Goal: Task Accomplishment & Management: Manage account settings

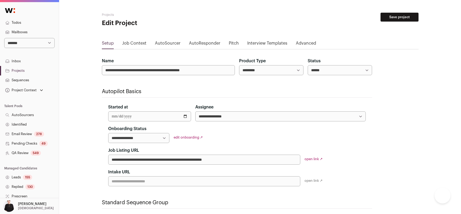
click at [52, 42] on select "**********" at bounding box center [29, 43] width 50 height 10
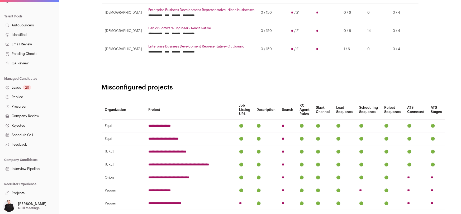
scroll to position [321, 0]
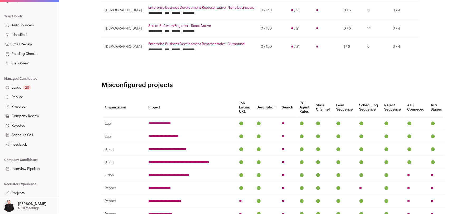
click at [16, 193] on link "Projects" at bounding box center [29, 193] width 59 height 10
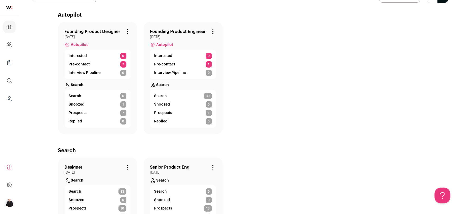
scroll to position [37, 0]
click at [92, 33] on link "Founding Product Designer" at bounding box center [93, 32] width 56 height 6
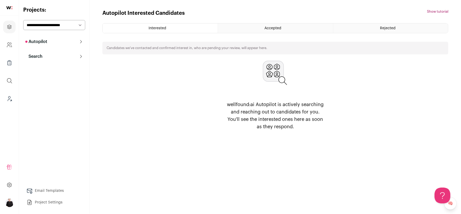
click at [43, 57] on button "Search" at bounding box center [54, 56] width 62 height 11
click at [46, 68] on link "Search" at bounding box center [54, 67] width 62 height 11
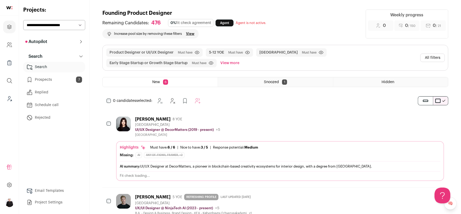
click at [45, 193] on link "Email Templates" at bounding box center [54, 191] width 62 height 11
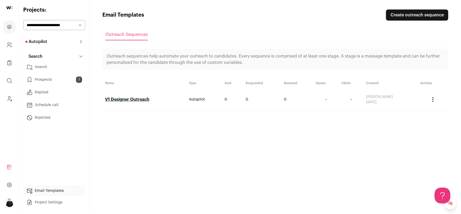
click at [129, 100] on link "V1 Designer Outreach" at bounding box center [127, 99] width 44 height 4
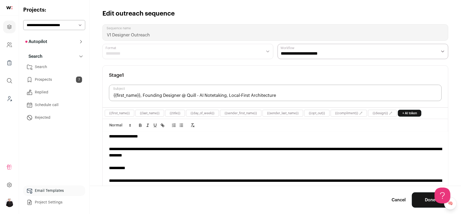
scroll to position [3, 0]
click at [10, 98] on icon "Leads (Backoffice)" at bounding box center [9, 99] width 6 height 6
click at [78, 26] on select "**********" at bounding box center [54, 25] width 62 height 10
select select "*****"
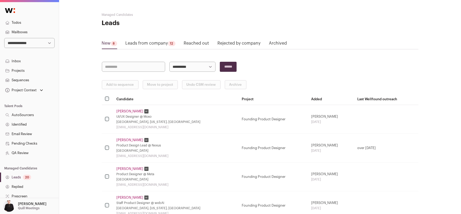
click at [24, 32] on link "Mailboxes" at bounding box center [29, 32] width 59 height 10
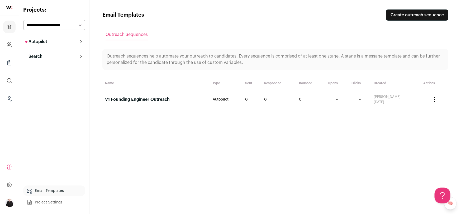
click at [39, 56] on p "Search" at bounding box center [33, 56] width 17 height 6
click at [40, 66] on link "Search" at bounding box center [54, 67] width 62 height 11
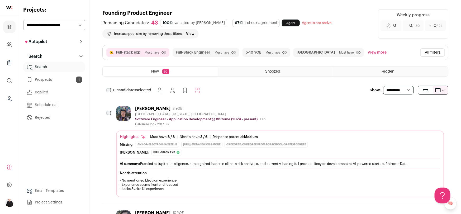
click at [426, 51] on button "All filters" at bounding box center [432, 52] width 25 height 8
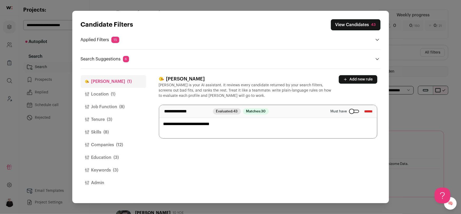
click at [114, 94] on span "(1)" at bounding box center [113, 94] width 4 height 6
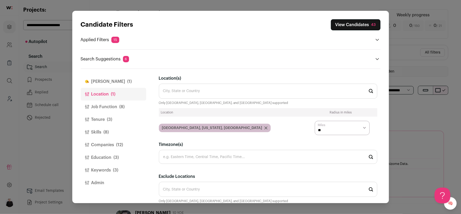
click at [111, 107] on button "Job Function (8)" at bounding box center [113, 107] width 65 height 13
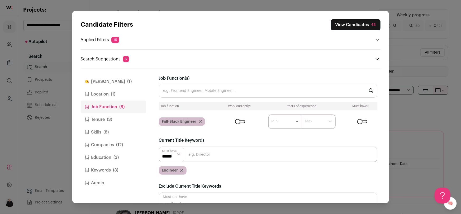
click at [205, 89] on input "Job Function(s)" at bounding box center [268, 91] width 219 height 14
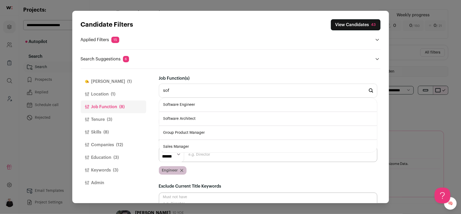
click at [192, 103] on li "Software Engineer" at bounding box center [268, 105] width 218 height 14
type input "Software Engineer"
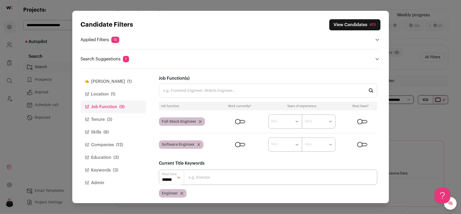
click at [101, 142] on button "Companies (12)" at bounding box center [113, 145] width 65 height 13
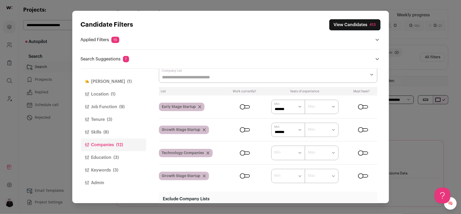
scroll to position [33, 0]
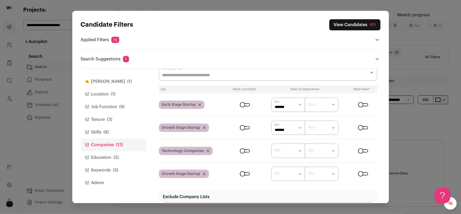
click at [367, 104] on div "Close modal via background" at bounding box center [363, 104] width 10 height 3
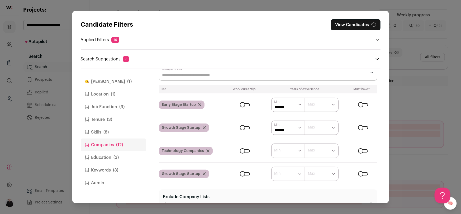
scroll to position [31, 0]
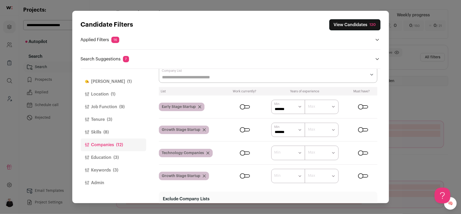
click at [366, 130] on div "Close modal via background" at bounding box center [363, 129] width 10 height 3
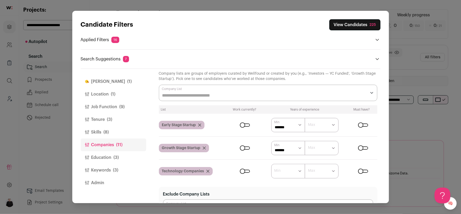
scroll to position [12, 0]
click at [361, 125] on div "Close modal via background" at bounding box center [363, 125] width 10 height 3
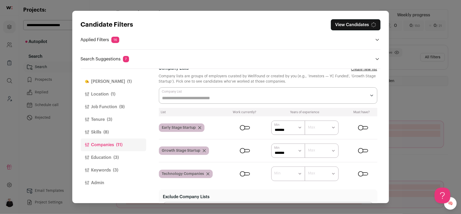
click at [361, 151] on div "Close modal via background" at bounding box center [363, 150] width 10 height 3
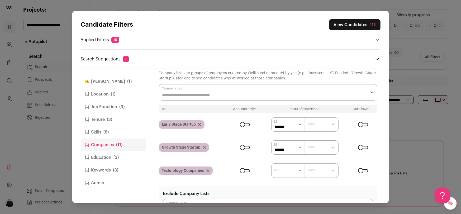
scroll to position [0, 0]
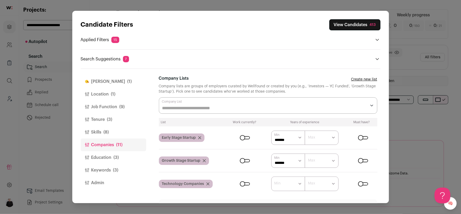
click at [203, 103] on div "Close modal via background" at bounding box center [268, 105] width 219 height 16
click at [132, 177] on button "Admin" at bounding box center [113, 183] width 65 height 13
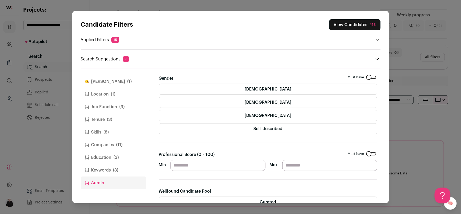
click at [99, 79] on button "Finch (1)" at bounding box center [113, 81] width 65 height 13
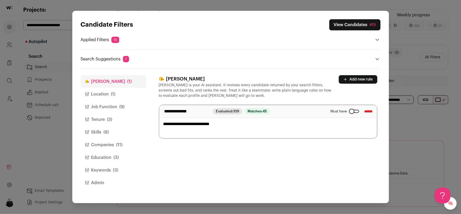
click at [365, 77] on button "Add new rule" at bounding box center [358, 79] width 39 height 8
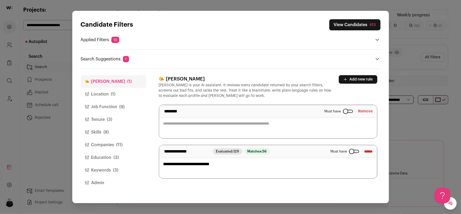
click at [177, 128] on textarea "Close modal via background" at bounding box center [268, 121] width 218 height 33
type textarea "**********"
click at [337, 26] on button "View Candidates 413" at bounding box center [354, 24] width 51 height 11
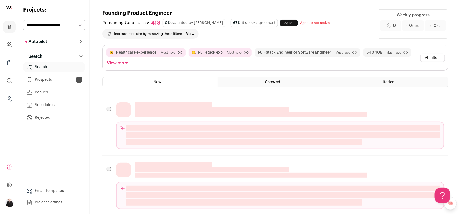
click at [429, 54] on button "All filters" at bounding box center [432, 58] width 25 height 8
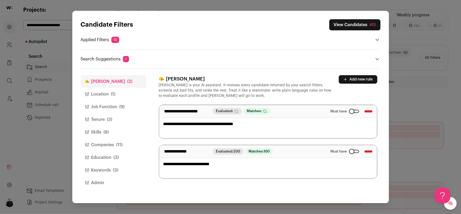
drag, startPoint x: 191, startPoint y: 125, endPoint x: 163, endPoint y: 124, distance: 27.7
click at [163, 125] on textarea "**********" at bounding box center [268, 121] width 218 height 33
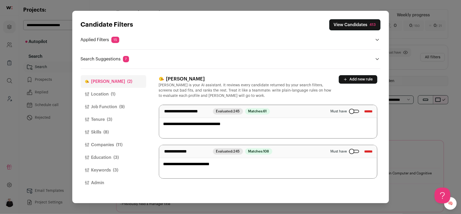
type textarea "**********"
click at [270, 66] on header "Candidate Filters View Candidates 413 Applied Filters 15 Healthcare experience …" at bounding box center [231, 40] width 300 height 58
click at [348, 25] on button "View Candidates 413" at bounding box center [354, 24] width 51 height 11
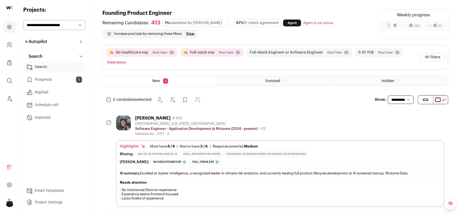
click at [429, 58] on button "All filters" at bounding box center [432, 57] width 25 height 8
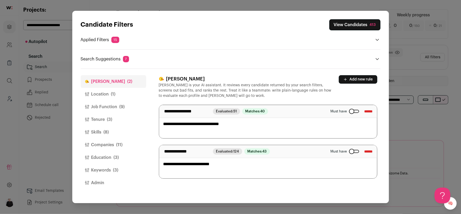
click at [104, 102] on button "Job Function (9)" at bounding box center [113, 107] width 65 height 13
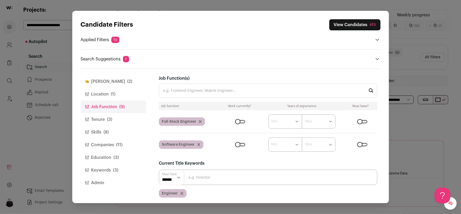
click at [100, 133] on button "Skills (8)" at bounding box center [113, 132] width 65 height 13
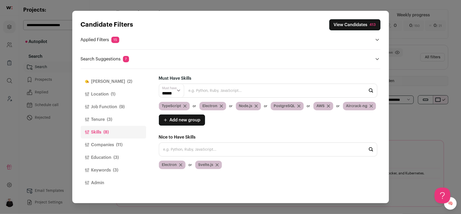
click at [211, 148] on input "Close modal via background" at bounding box center [268, 150] width 219 height 14
click at [178, 162] on li "Aircrack-ng" at bounding box center [268, 164] width 218 height 14
type input "Aircrack-ng"
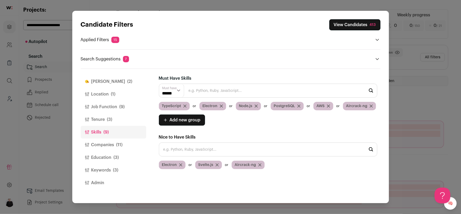
click at [371, 107] on icon "Close modal via background" at bounding box center [371, 106] width 3 height 3
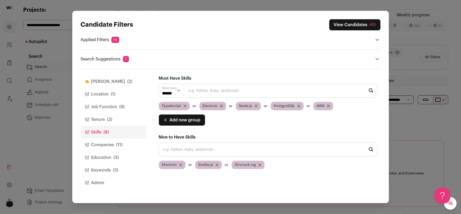
click at [251, 154] on input "Close modal via background" at bounding box center [268, 150] width 219 height 14
type input "a"
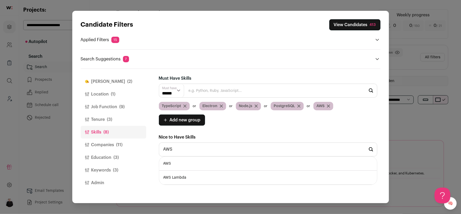
type input "AWS"
click at [229, 162] on li "AWS" at bounding box center [268, 164] width 218 height 14
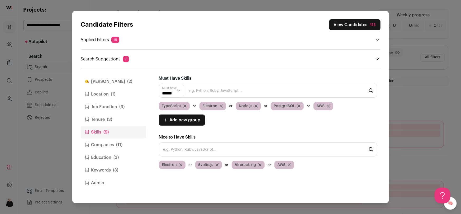
click at [327, 106] on icon "Close modal via background" at bounding box center [328, 106] width 3 height 3
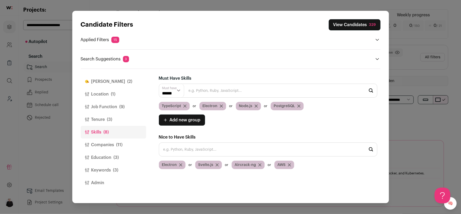
drag, startPoint x: 208, startPoint y: 151, endPoint x: 212, endPoint y: 151, distance: 4.5
click at [211, 151] on input "Close modal via background" at bounding box center [268, 150] width 219 height 14
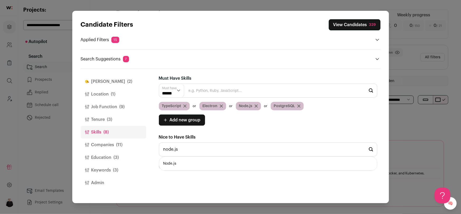
click at [192, 162] on li "Node.js" at bounding box center [268, 164] width 218 height 14
type input "Node.js"
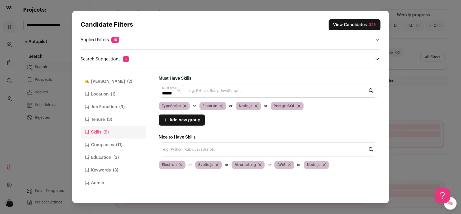
click at [255, 106] on icon "Close modal via background" at bounding box center [256, 106] width 3 height 3
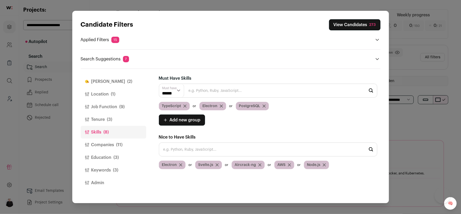
click at [191, 150] on input "Close modal via background" at bounding box center [268, 150] width 219 height 14
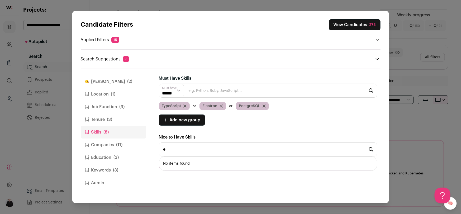
type input "e"
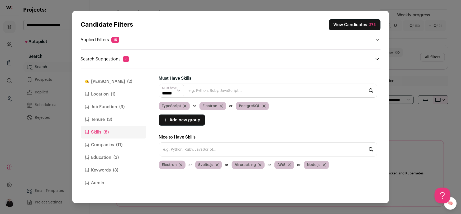
click at [222, 107] on icon "Close modal via background" at bounding box center [221, 106] width 3 height 3
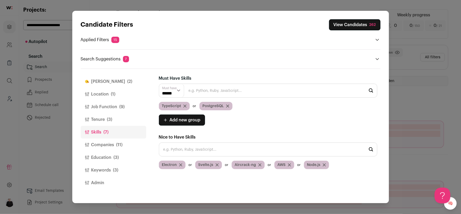
click at [199, 147] on input "Close modal via background" at bounding box center [268, 150] width 219 height 14
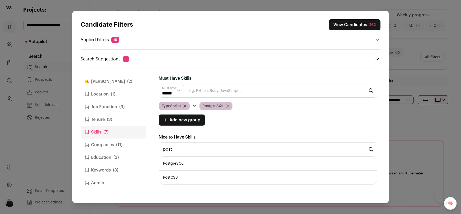
click at [190, 162] on li "PostgreSQL" at bounding box center [268, 164] width 218 height 14
type input "PostgreSQL"
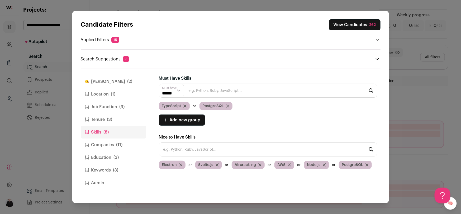
click at [227, 105] on icon "Close modal via background" at bounding box center [227, 106] width 3 height 3
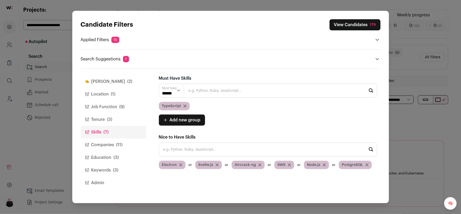
drag, startPoint x: 377, startPoint y: 54, endPoint x: 376, endPoint y: 57, distance: 3.7
click at [376, 57] on div "Search Suggestions 7 Remove TypeScript to increase pool size by 529 results ***…" at bounding box center [231, 55] width 300 height 13
click at [376, 57] on icon "Close modal via background" at bounding box center [377, 59] width 4 height 4
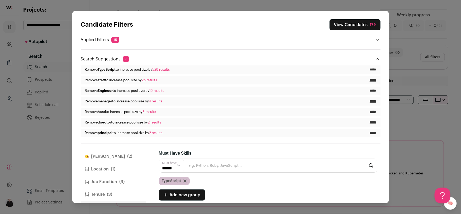
click at [356, 27] on button "View Candidates 179" at bounding box center [355, 24] width 51 height 11
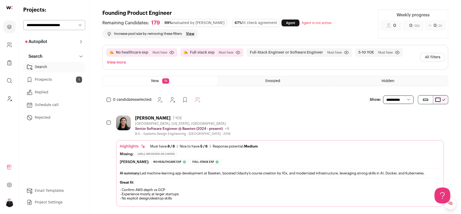
click at [433, 55] on button "All filters" at bounding box center [432, 57] width 25 height 8
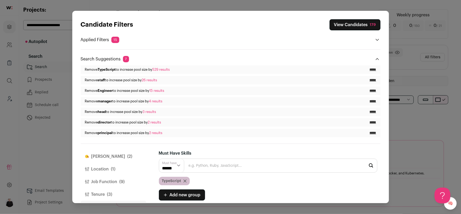
click at [376, 38] on icon "Open applied filters" at bounding box center [377, 40] width 4 height 4
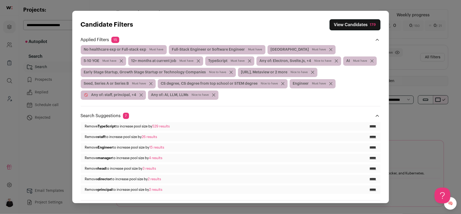
click at [371, 25] on div "179" at bounding box center [373, 24] width 6 height 5
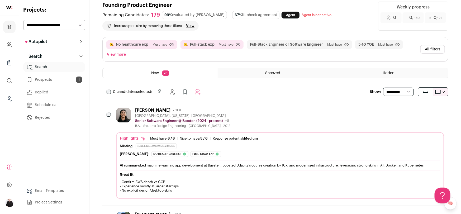
scroll to position [7, 0]
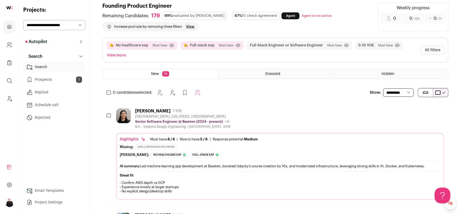
click at [433, 51] on button "All filters" at bounding box center [432, 50] width 25 height 8
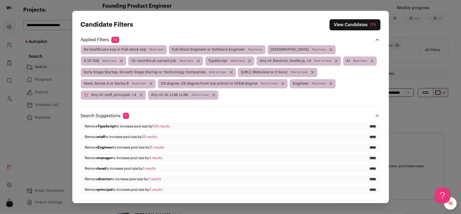
click at [337, 19] on button "View Candidates 179" at bounding box center [355, 24] width 51 height 11
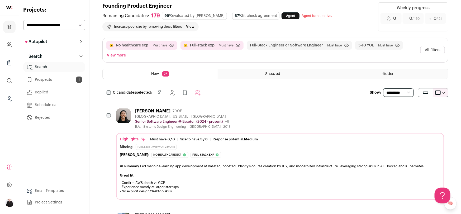
click at [442, 51] on button "All filters" at bounding box center [432, 50] width 25 height 8
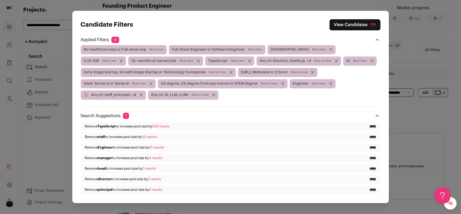
click at [373, 22] on div "179" at bounding box center [373, 24] width 6 height 5
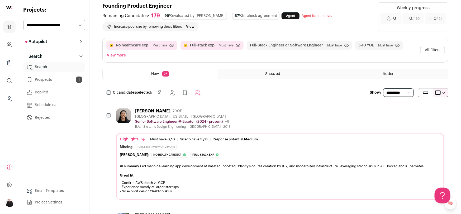
click at [437, 53] on button "All filters" at bounding box center [432, 50] width 25 height 8
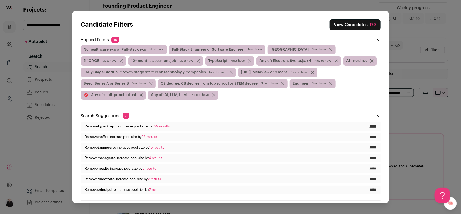
click at [377, 40] on icon "Close applied filters" at bounding box center [377, 40] width 4 height 4
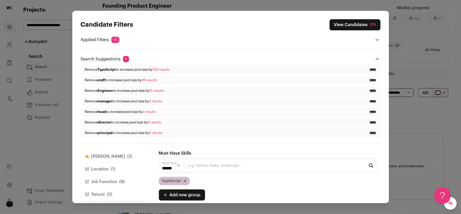
drag, startPoint x: 377, startPoint y: 58, endPoint x: 374, endPoint y: 56, distance: 3.6
click at [377, 58] on icon "Close modal via background" at bounding box center [377, 59] width 4 height 4
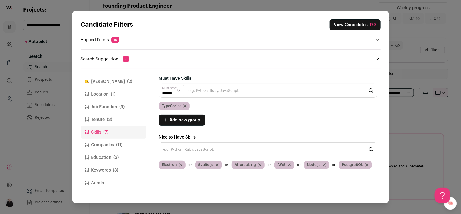
click at [106, 108] on button "Job Function (9)" at bounding box center [113, 107] width 65 height 13
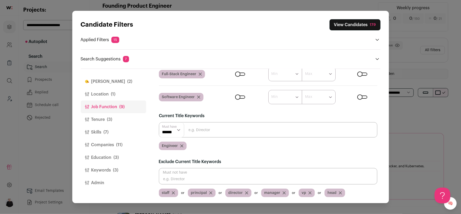
scroll to position [48, 0]
click at [104, 93] on button "Location (1)" at bounding box center [113, 94] width 65 height 13
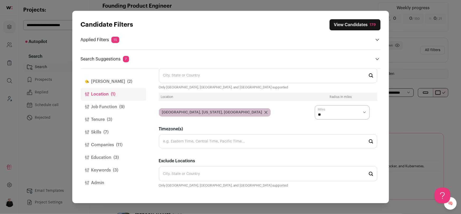
click at [364, 112] on select "* ** ** **" at bounding box center [342, 112] width 55 height 14
select select "****"
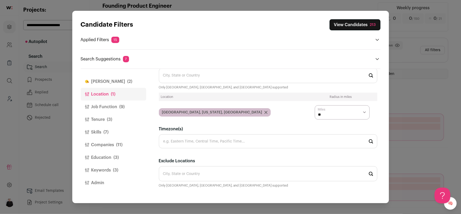
click at [105, 119] on button "Tenure (3)" at bounding box center [113, 119] width 65 height 13
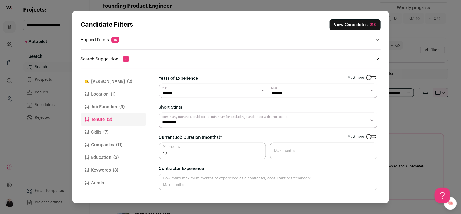
scroll to position [0, 0]
click at [260, 92] on select "******* ****** ******* ******* ******* ******* ******* ******* ******* *******" at bounding box center [213, 91] width 109 height 14
click at [262, 89] on select "******* ****** ******* ******* ******* ******* ******* ******* ******* *******" at bounding box center [213, 91] width 109 height 14
select select "*"
click at [265, 91] on select "******* ****** ******* ******* ******* ******* ******* ******* ******* *******" at bounding box center [213, 91] width 109 height 14
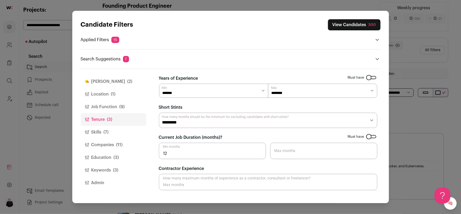
select select "*"
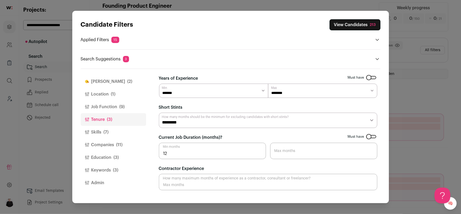
click at [365, 90] on select "******* ******* ******* ******* ******** ******** ******** ******** ******** **…" at bounding box center [322, 91] width 109 height 14
select select "**"
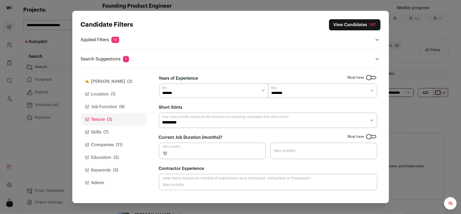
click at [103, 133] on button "Skills (7)" at bounding box center [113, 132] width 65 height 13
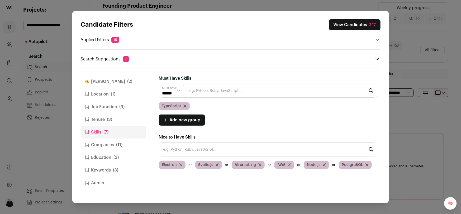
click at [105, 143] on button "Companies (11)" at bounding box center [113, 145] width 65 height 13
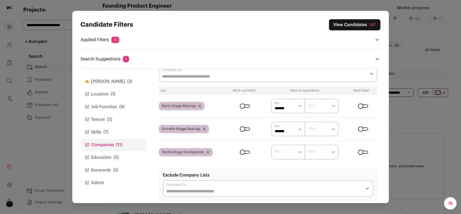
scroll to position [26, 0]
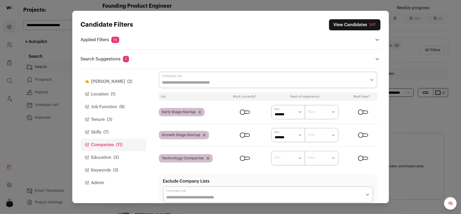
click at [300, 114] on select "****** ******* ******* ******* ******* ******* ******* ******* ******* ********…" at bounding box center [288, 112] width 34 height 14
select select "Close modal via background"
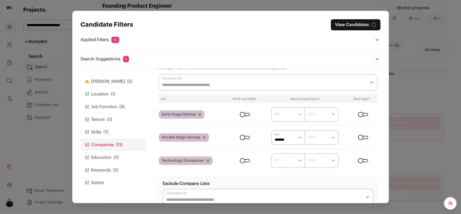
click at [299, 136] on select "****** ******* ******* ******* ******* ******* ******* ******* ******* ********…" at bounding box center [288, 137] width 34 height 14
select select "Close modal via background"
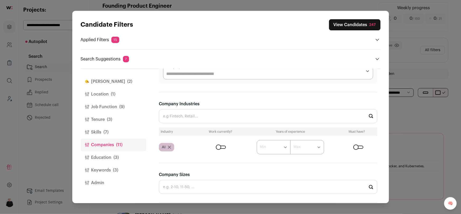
scroll to position [148, 0]
click at [217, 148] on div "Close modal via background" at bounding box center [221, 148] width 10 height 3
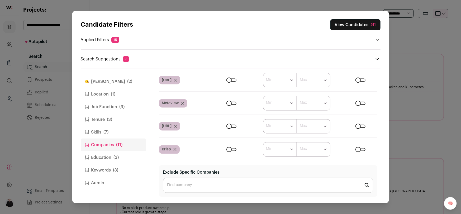
scroll to position [89, 0]
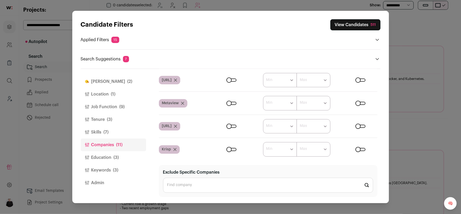
click at [182, 189] on input "Exclude Specific Companies" at bounding box center [268, 185] width 210 height 15
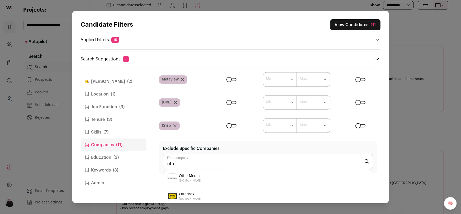
scroll to position [483, 0]
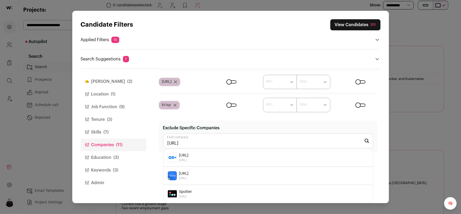
click at [203, 161] on div "Otter.ai otter.ai" at bounding box center [268, 158] width 201 height 10
type input "Otter.ai otter.ai"
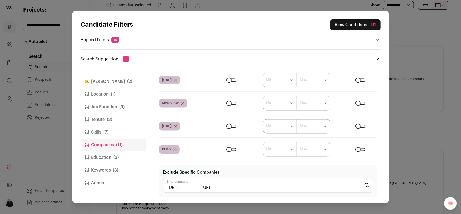
scroll to position [439, 0]
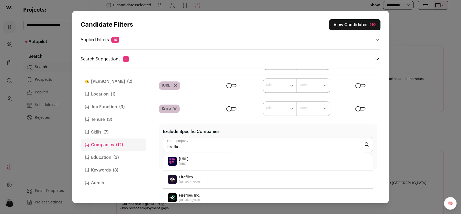
click at [203, 164] on div "Fireflies.ai fireflies.ai" at bounding box center [268, 162] width 201 height 10
type input "Fireflies.ai fireflies.ai"
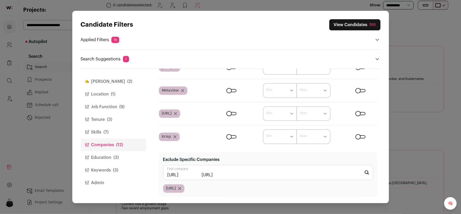
scroll to position [452, 0]
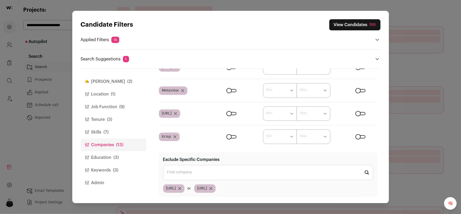
click at [177, 114] on icon "Close modal via background" at bounding box center [175, 113] width 3 height 3
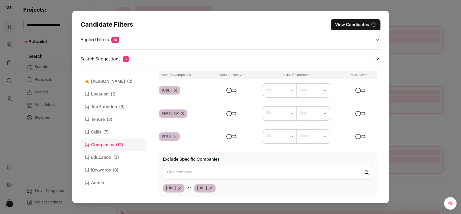
scroll to position [428, 0]
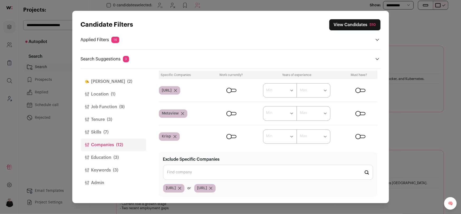
click at [180, 90] on div "Otter.ai" at bounding box center [169, 90] width 21 height 8
click at [177, 91] on icon "Close modal via background" at bounding box center [175, 90] width 3 height 3
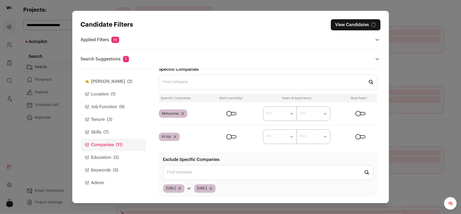
scroll to position [405, 0]
click at [177, 173] on input "Exclude Specific Companies" at bounding box center [268, 172] width 210 height 15
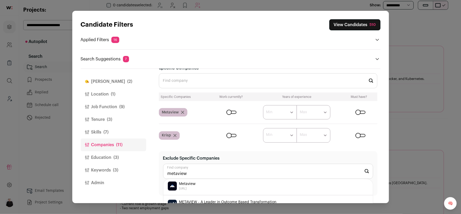
scroll to position [36, 0]
click at [192, 189] on span "Metaview" at bounding box center [187, 186] width 17 height 5
type input "Metaview metaview.ai"
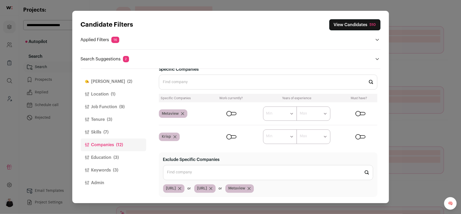
click at [184, 114] on div "Metaview" at bounding box center [173, 114] width 29 height 8
click at [183, 115] on icon "Close modal via background" at bounding box center [182, 113] width 3 height 3
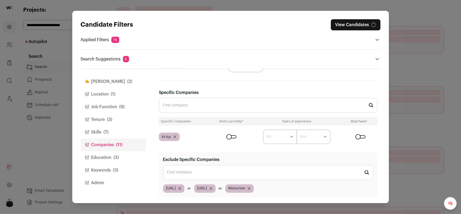
scroll to position [382, 0]
click at [188, 178] on input "Exclude Specific Companies" at bounding box center [268, 172] width 210 height 15
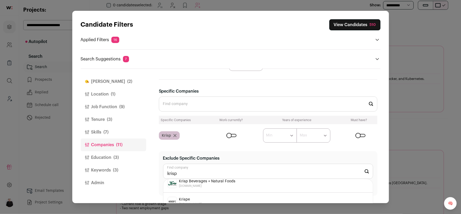
scroll to position [117, 0]
type input "krisp"
click at [175, 136] on icon "Close modal via background" at bounding box center [175, 135] width 3 height 3
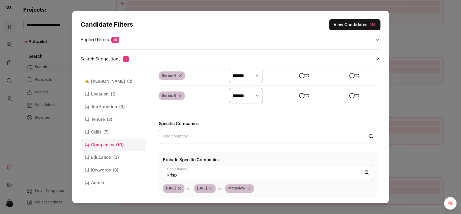
scroll to position [184, 0]
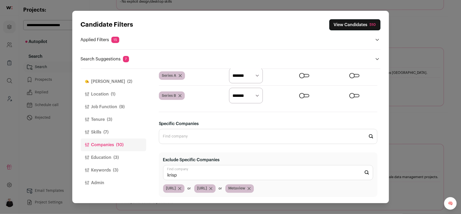
click at [104, 132] on span "(7)" at bounding box center [106, 132] width 5 height 6
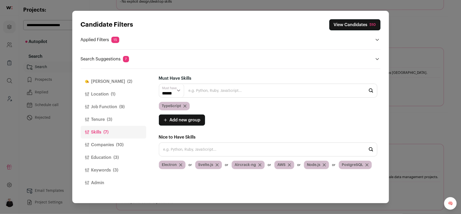
click at [105, 122] on button "Tenure (3)" at bounding box center [113, 119] width 65 height 13
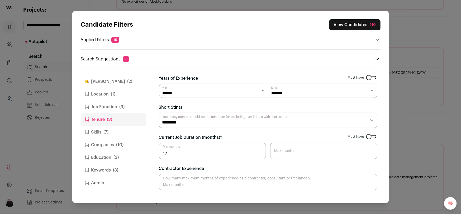
click at [104, 108] on button "Job Function (9)" at bounding box center [113, 107] width 65 height 13
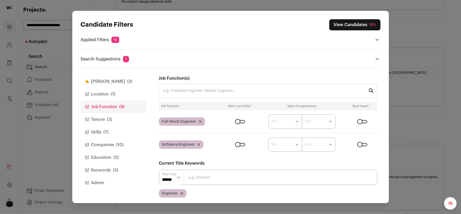
click at [103, 96] on button "Location (1)" at bounding box center [113, 94] width 65 height 13
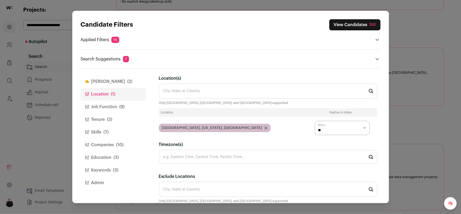
click at [101, 83] on button "Finch (2)" at bounding box center [113, 81] width 65 height 13
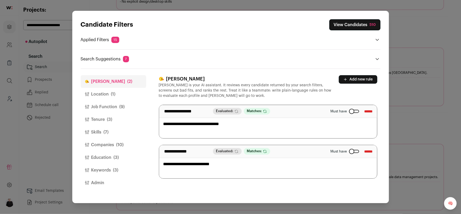
click at [168, 164] on textarea "**********" at bounding box center [268, 161] width 218 height 33
type textarea "**********"
click at [197, 181] on div "**********" at bounding box center [270, 136] width 222 height 135
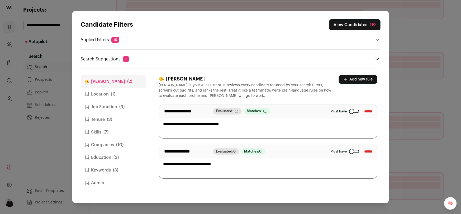
click at [107, 96] on button "Location (1)" at bounding box center [113, 94] width 65 height 13
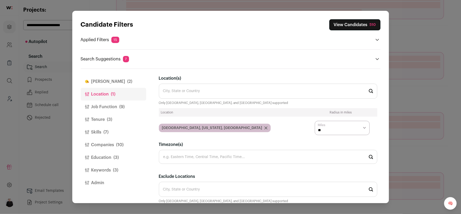
click at [105, 108] on button "Job Function (9)" at bounding box center [113, 107] width 65 height 13
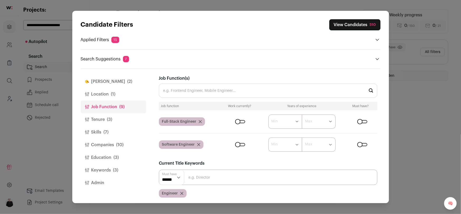
click at [190, 91] on input "Job Function(s)" at bounding box center [268, 91] width 219 height 14
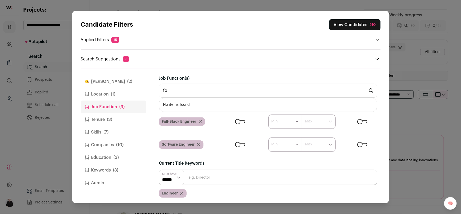
type input "f"
click at [200, 178] on input "Close modal via background" at bounding box center [268, 177] width 219 height 15
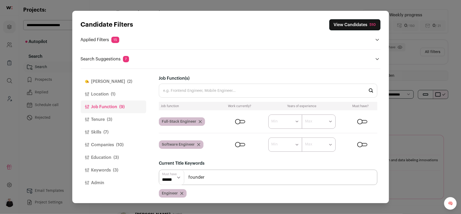
type input "founder"
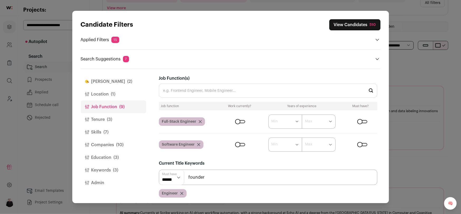
scroll to position [54, 0]
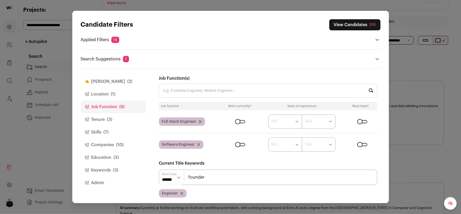
click at [215, 181] on input "founder" at bounding box center [268, 177] width 219 height 15
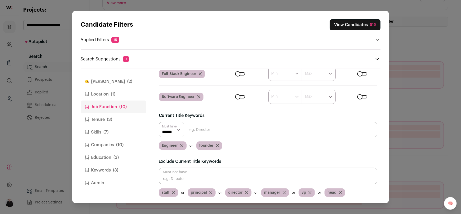
scroll to position [48, 0]
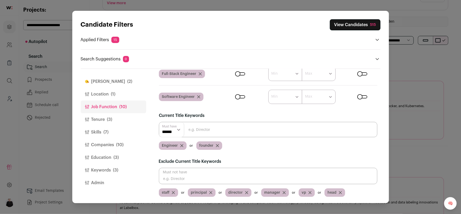
click at [342, 25] on button "View Candidates 515" at bounding box center [355, 24] width 51 height 11
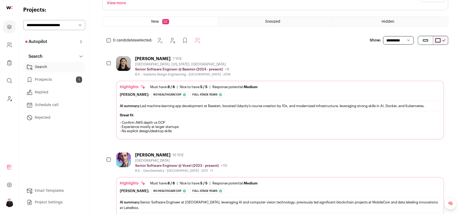
click at [154, 61] on div "Tyron Jung" at bounding box center [152, 58] width 35 height 5
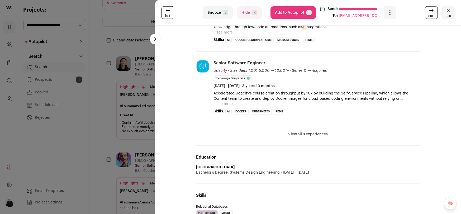
scroll to position [236, 0]
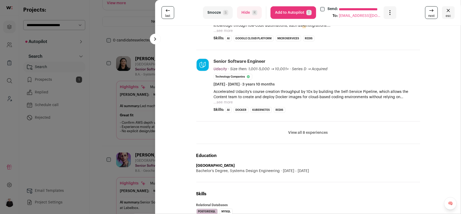
click at [302, 134] on button "View all 8 experiences" at bounding box center [308, 132] width 40 height 5
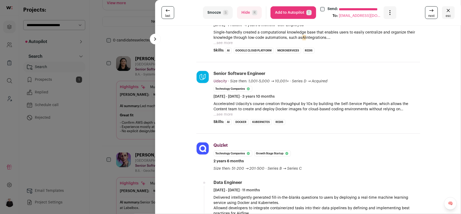
scroll to position [36, 0]
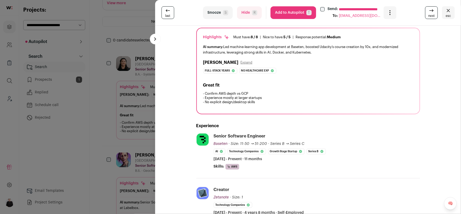
click at [453, 13] on button "esc" at bounding box center [448, 12] width 13 height 13
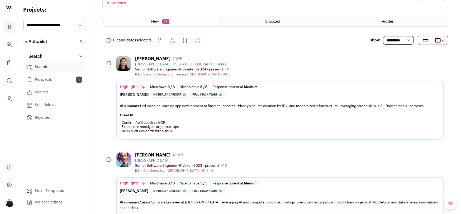
click at [57, 189] on link "Email Templates" at bounding box center [54, 191] width 62 height 11
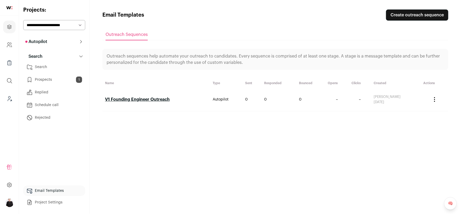
click at [139, 101] on link "V1 Founding Engineer Outreach" at bounding box center [137, 99] width 65 height 4
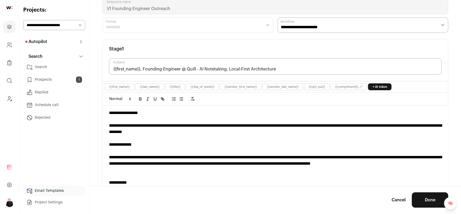
scroll to position [26, 0]
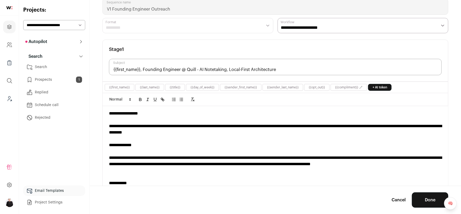
click at [78, 26] on select "**********" at bounding box center [54, 25] width 62 height 10
select select "*****"
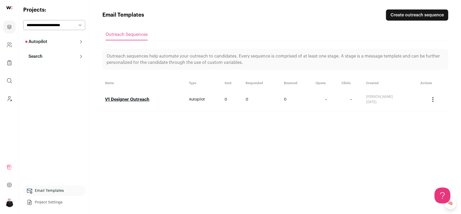
click at [49, 55] on button "Search" at bounding box center [54, 56] width 62 height 11
click at [45, 66] on link "Search" at bounding box center [54, 67] width 62 height 11
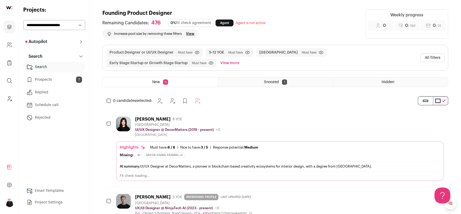
click at [438, 58] on button "All filters" at bounding box center [432, 58] width 25 height 8
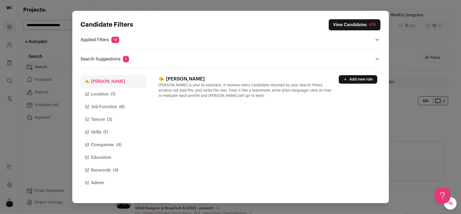
click at [102, 95] on button "Location (1)" at bounding box center [113, 94] width 65 height 13
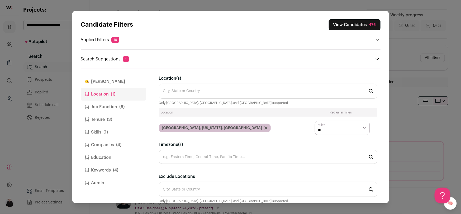
click at [361, 129] on select "* ** ** **" at bounding box center [342, 128] width 55 height 14
select select "****"
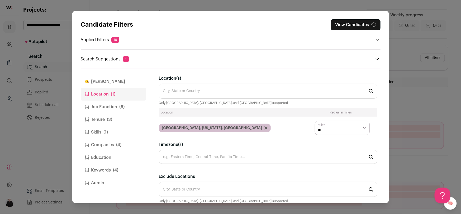
click at [107, 105] on button "Job Function (6)" at bounding box center [113, 107] width 65 height 13
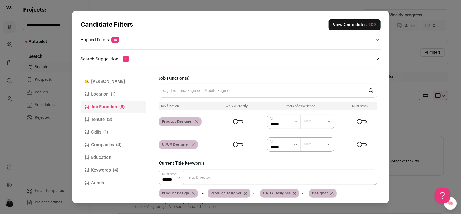
click at [293, 122] on select "****** ******* ******* ******* ******* ******* ******* ******* ******* ********…" at bounding box center [284, 122] width 34 height 14
select select "Close modal via background"
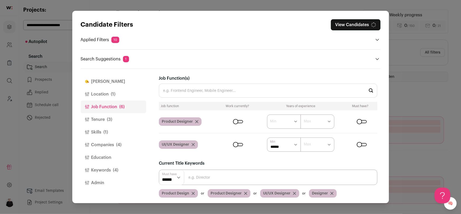
click at [295, 146] on select "****** ******* ******* ******* ******* ******* ******* ******* ******* ********…" at bounding box center [284, 145] width 34 height 14
select select "Close modal via background"
click at [98, 117] on button "Tenure (3)" at bounding box center [113, 119] width 65 height 13
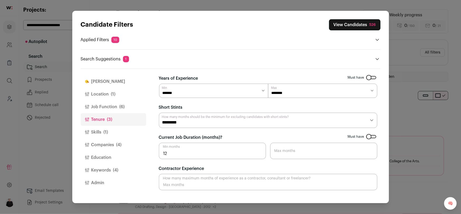
click at [98, 131] on button "Skills (1)" at bounding box center [113, 132] width 65 height 13
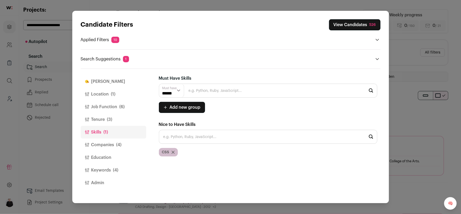
click at [95, 146] on button "Companies (4)" at bounding box center [113, 145] width 65 height 13
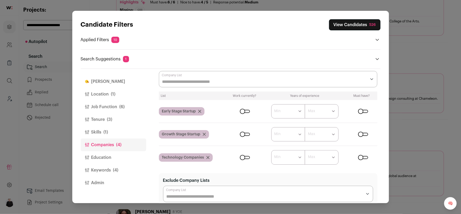
scroll to position [29, 0]
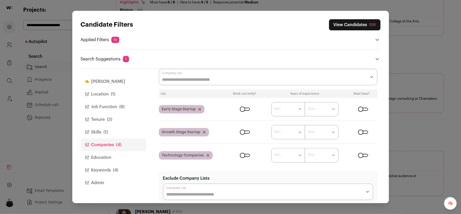
click at [100, 171] on button "Keywords (4)" at bounding box center [113, 170] width 65 height 13
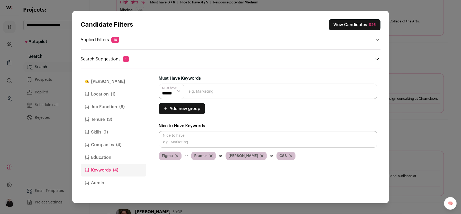
click at [201, 91] on input "Close modal via background" at bounding box center [268, 91] width 219 height 15
type input "figma"
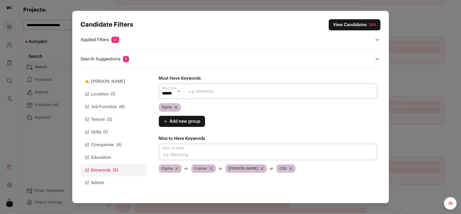
click at [177, 171] on div "Figma" at bounding box center [170, 168] width 23 height 8
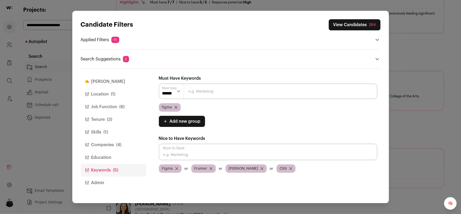
click at [176, 170] on icon "Close modal via background" at bounding box center [176, 168] width 3 height 3
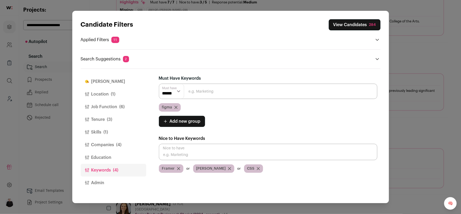
click at [95, 159] on button "Education" at bounding box center [113, 157] width 65 height 13
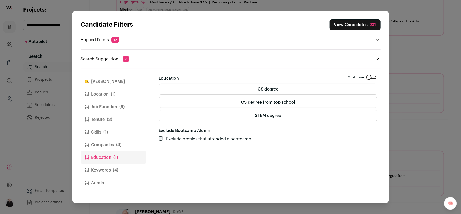
click at [104, 147] on button "Companies (4)" at bounding box center [113, 145] width 65 height 13
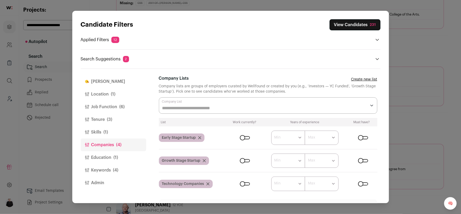
scroll to position [154, 0]
click at [98, 117] on button "Tenure (3)" at bounding box center [113, 119] width 65 height 13
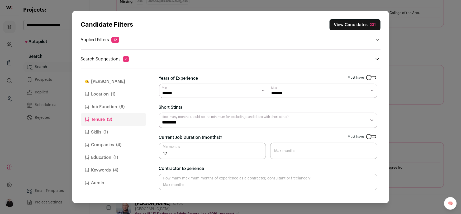
click at [98, 106] on button "Job Function (6)" at bounding box center [113, 107] width 65 height 13
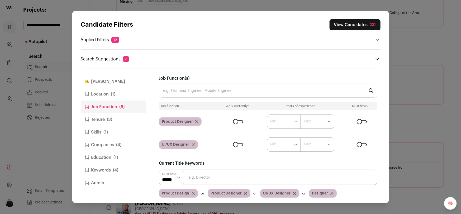
click at [100, 92] on button "Location (1)" at bounding box center [113, 94] width 65 height 13
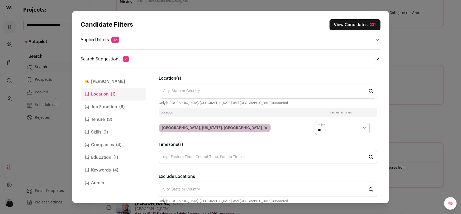
click at [100, 103] on button "Job Function (6)" at bounding box center [113, 107] width 65 height 13
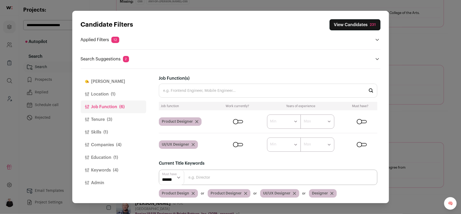
click at [96, 82] on button "Finch" at bounding box center [113, 81] width 65 height 13
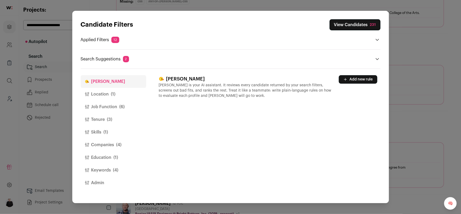
click at [360, 80] on button "Add new rule" at bounding box center [358, 79] width 39 height 8
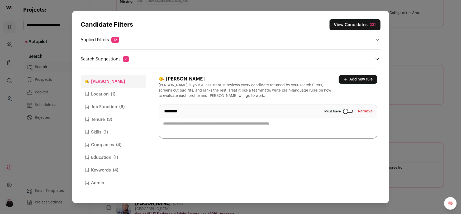
click at [204, 130] on textarea "Close modal via background" at bounding box center [268, 121] width 218 height 33
click at [97, 105] on button "Job Function (6)" at bounding box center [113, 107] width 65 height 13
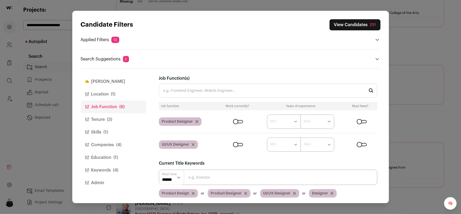
click at [203, 93] on input "Job Function(s)" at bounding box center [268, 91] width 219 height 14
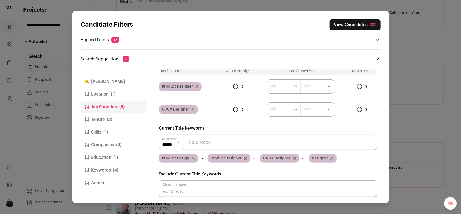
scroll to position [35, 0]
click at [195, 139] on input "Close modal via background" at bounding box center [268, 142] width 219 height 15
type input "lead"
click at [93, 81] on button "Finch" at bounding box center [113, 81] width 65 height 13
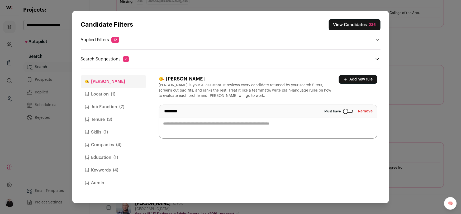
scroll to position [0, 0]
click at [192, 129] on textarea "Close modal via background" at bounding box center [268, 121] width 218 height 33
click at [360, 24] on button "View Candidates 236" at bounding box center [355, 24] width 52 height 11
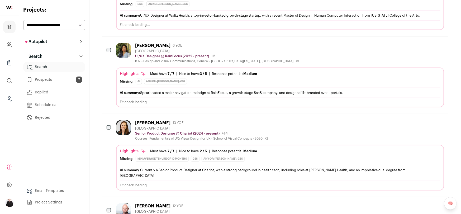
click at [47, 191] on link "Email Templates" at bounding box center [54, 191] width 62 height 11
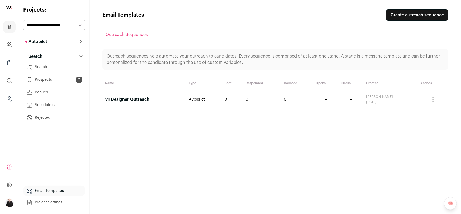
click at [142, 97] on link "V1 Designer Outreach" at bounding box center [127, 99] width 44 height 4
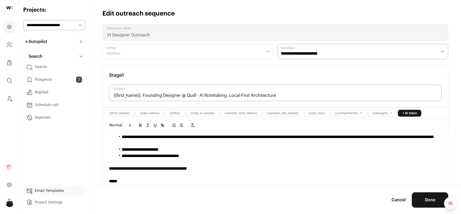
scroll to position [85, 0]
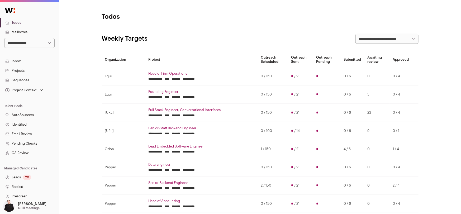
click at [48, 43] on select "**********" at bounding box center [29, 43] width 50 height 10
select select "*****"
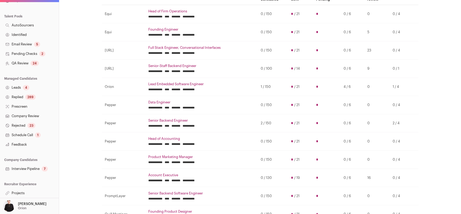
scroll to position [65, 0]
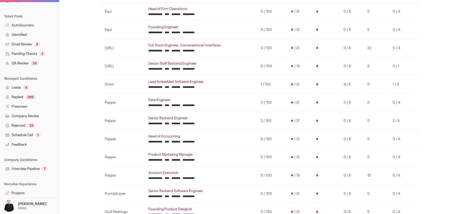
click at [20, 192] on link "Projects" at bounding box center [29, 193] width 59 height 10
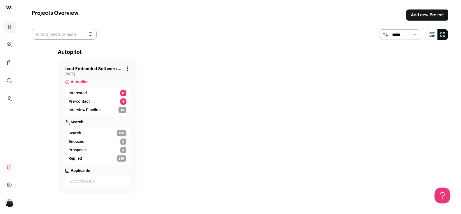
click at [106, 69] on link "Lead Embedded Software Engineer" at bounding box center [94, 69] width 58 height 6
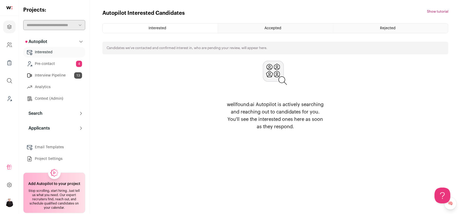
click at [48, 110] on button "Search" at bounding box center [54, 113] width 62 height 11
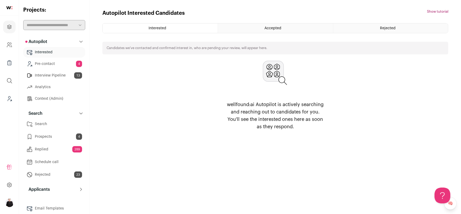
click at [49, 61] on link "Pre-contact 4" at bounding box center [54, 64] width 62 height 11
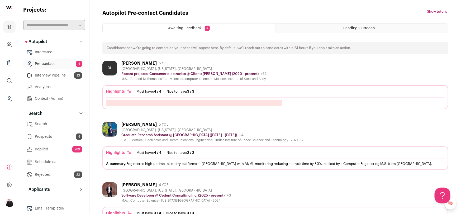
click at [46, 75] on link "Interview Pipeline 13" at bounding box center [54, 75] width 62 height 11
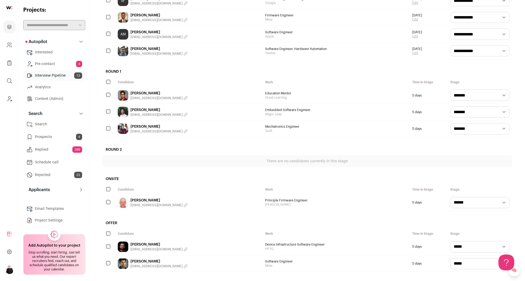
scroll to position [174, 0]
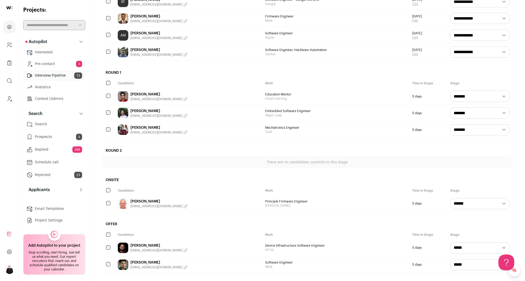
click at [147, 214] on link "Tristan Muntsinger" at bounding box center [158, 262] width 57 height 5
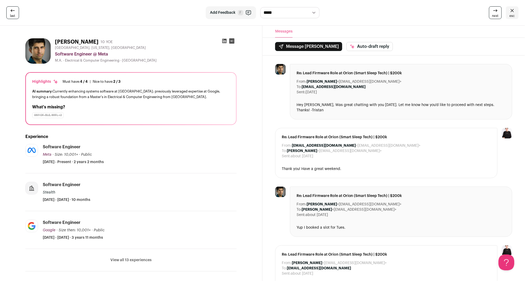
click at [225, 41] on icon at bounding box center [224, 41] width 4 height 4
click at [461, 12] on icon at bounding box center [512, 10] width 6 height 6
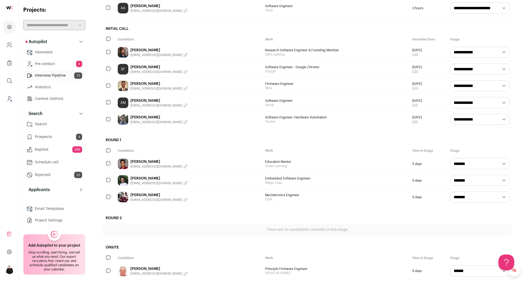
scroll to position [112, 0]
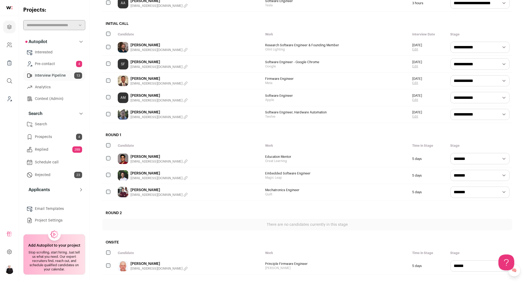
click at [461, 193] on select "**********" at bounding box center [479, 191] width 59 height 11
click at [136, 176] on link "Reggie W." at bounding box center [158, 173] width 57 height 5
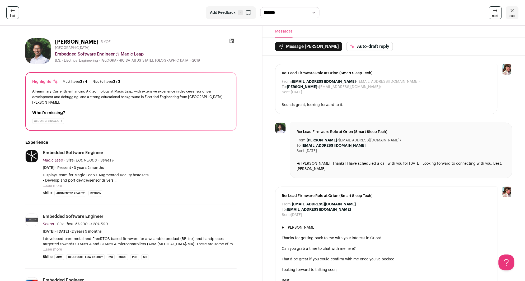
click at [231, 40] on icon at bounding box center [231, 40] width 5 height 5
click at [461, 14] on span "esc" at bounding box center [511, 16] width 5 height 4
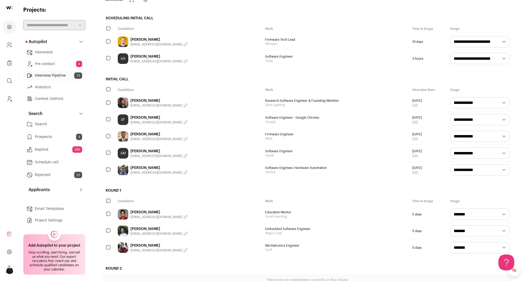
scroll to position [58, 0]
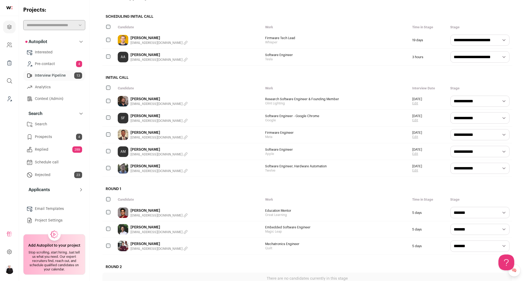
click at [415, 121] on link "Edit" at bounding box center [417, 120] width 10 height 4
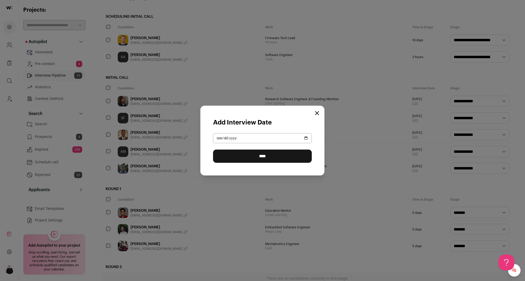
click at [308, 136] on input "**********" at bounding box center [262, 138] width 99 height 10
type input "**********"
click at [285, 157] on input "****" at bounding box center [262, 155] width 99 height 13
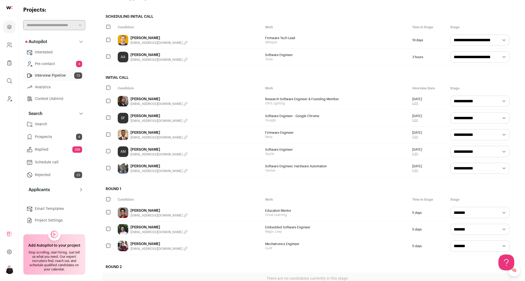
scroll to position [0, 0]
click at [415, 154] on link "Edit" at bounding box center [417, 154] width 10 height 4
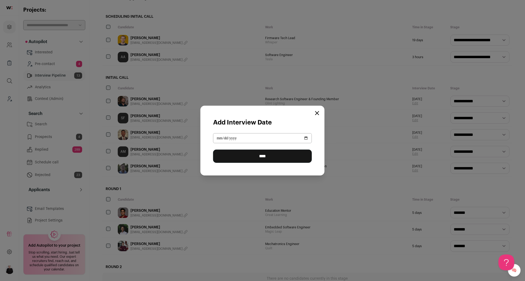
click at [305, 135] on input "**********" at bounding box center [262, 138] width 99 height 10
type input "**********"
click at [262, 157] on input "****" at bounding box center [262, 155] width 99 height 13
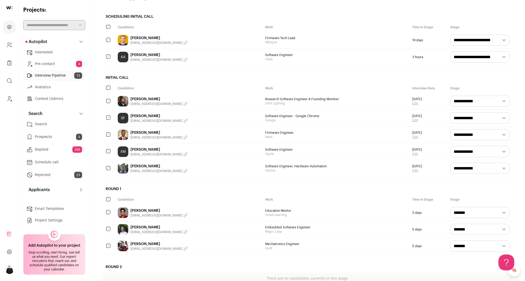
click at [415, 171] on link "Edit" at bounding box center [417, 170] width 10 height 4
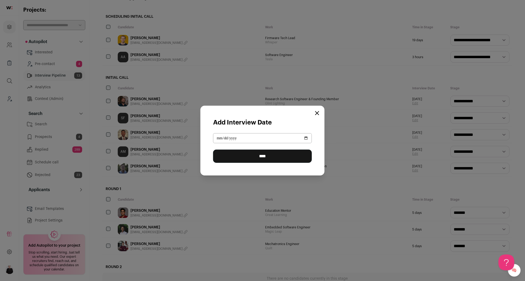
click at [305, 139] on input "**********" at bounding box center [262, 138] width 99 height 10
type input "**********"
click at [278, 156] on input "****" at bounding box center [262, 155] width 99 height 13
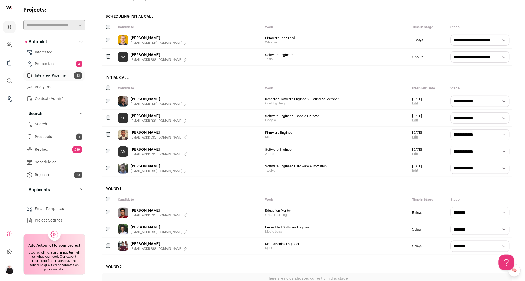
click at [461, 100] on select "**********" at bounding box center [479, 101] width 59 height 11
select select "********"
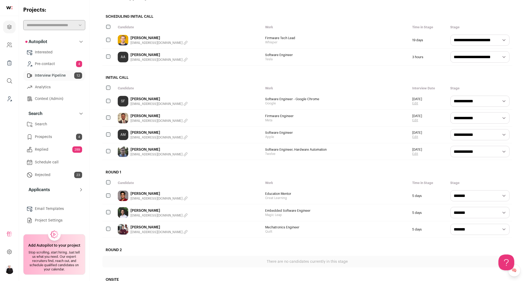
click at [461, 120] on select "**********" at bounding box center [479, 117] width 59 height 11
select select "********"
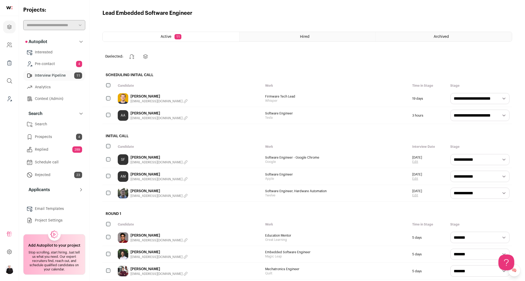
click at [154, 98] on link "Jacob Mcnamee" at bounding box center [158, 96] width 57 height 5
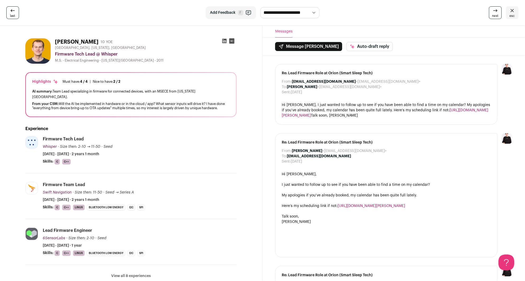
click at [461, 13] on link "esc" at bounding box center [512, 12] width 13 height 13
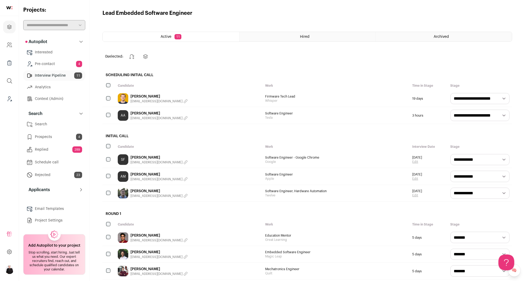
click at [461, 116] on select "**********" at bounding box center [479, 115] width 59 height 11
select select "**********"
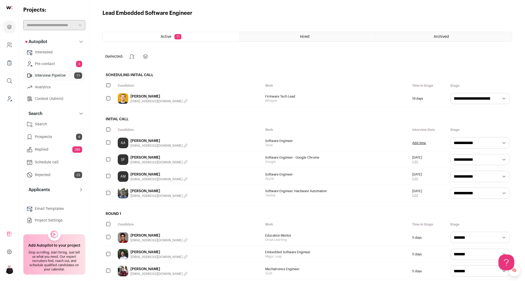
click at [421, 144] on link "Add time" at bounding box center [419, 143] width 14 height 4
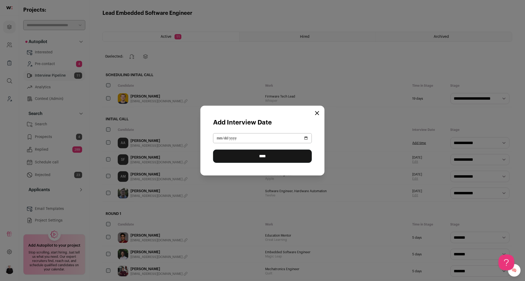
click at [306, 135] on input "Close modal via background" at bounding box center [262, 138] width 99 height 10
type input "**********"
click at [249, 157] on input "****" at bounding box center [262, 155] width 99 height 13
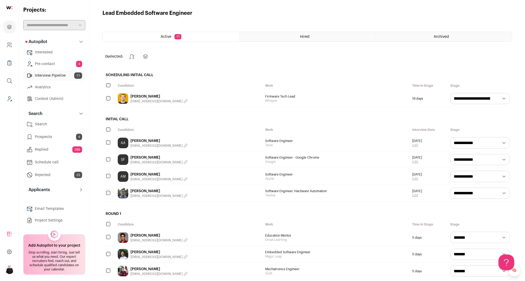
click at [197, 97] on div "Jacob Mcnamee jacobmcnamee@gmail.com" at bounding box center [188, 98] width 147 height 16
click at [154, 98] on link "Jacob Mcnamee" at bounding box center [158, 96] width 57 height 5
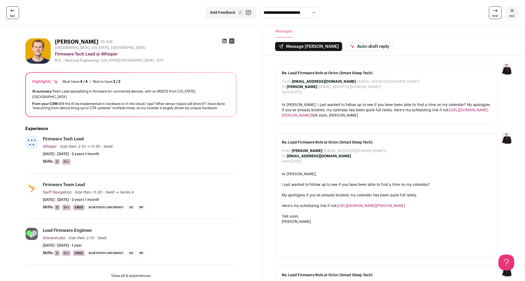
click at [461, 13] on link "esc" at bounding box center [512, 12] width 13 height 13
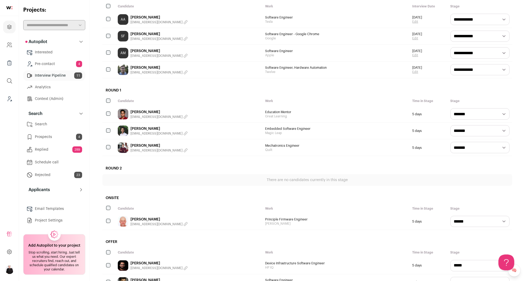
scroll to position [143, 0]
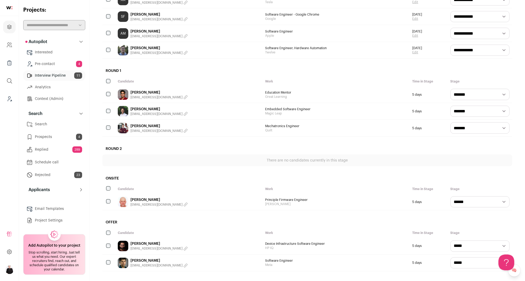
click at [153, 214] on link "Karmit Dandona" at bounding box center [158, 243] width 57 height 5
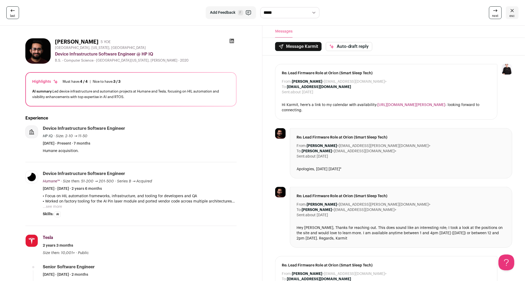
click at [232, 40] on icon at bounding box center [232, 41] width 4 height 4
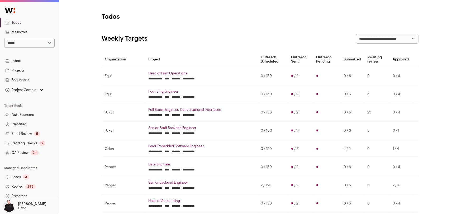
click at [43, 46] on select "**********" at bounding box center [29, 43] width 50 height 10
select select "*****"
click at [20, 32] on link "Mailboxes" at bounding box center [29, 32] width 59 height 10
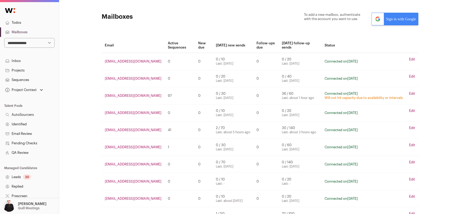
click at [393, 23] on link "Sign in with Google" at bounding box center [395, 19] width 47 height 13
